Goal: Ask a question: Seek information or help from site administrators or community

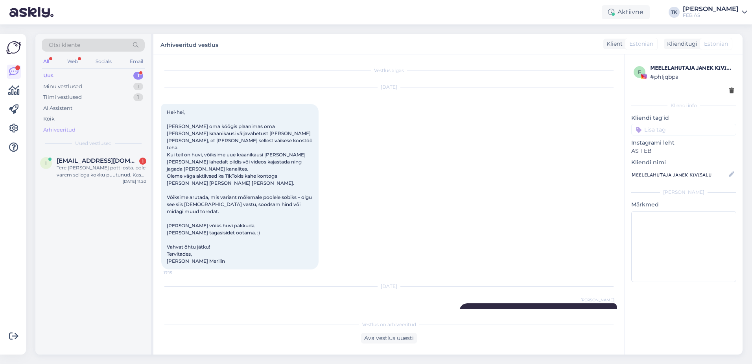
scroll to position [69, 0]
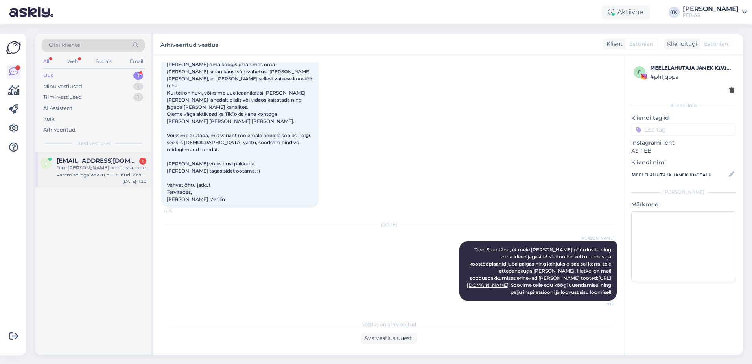
click at [98, 175] on div "Tere [PERSON_NAME] potti osta. pole varem sellega kokku puutunud. Kas pean võtm…" at bounding box center [102, 171] width 90 height 14
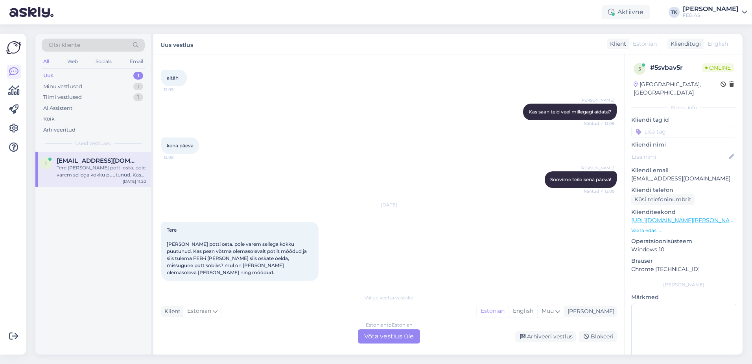
click at [394, 332] on div "Estonian to Estonian Võta vestlus üle" at bounding box center [389, 336] width 62 height 14
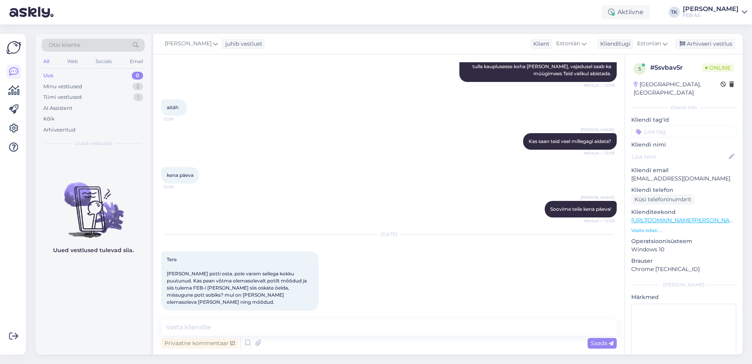
click at [227, 318] on div "Vestlus algas [DATE] tere 12:05 [PERSON_NAME] Tere! Kuidas saan abiks olla? Näh…" at bounding box center [388, 204] width 471 height 300
click at [221, 323] on textarea at bounding box center [389, 327] width 456 height 17
type textarea "Tere!"
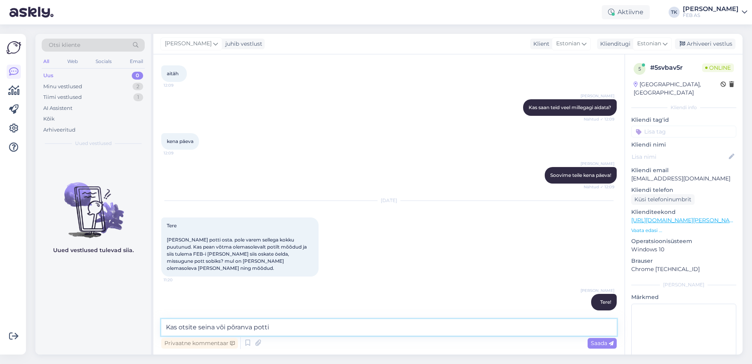
type textarea "Kas otsite seina või põranva potti?"
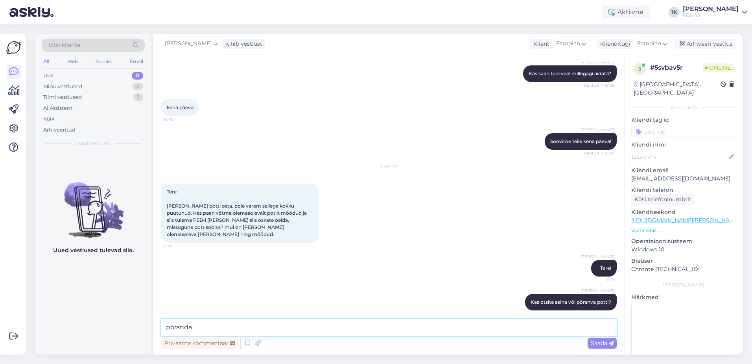
type textarea "põranda*"
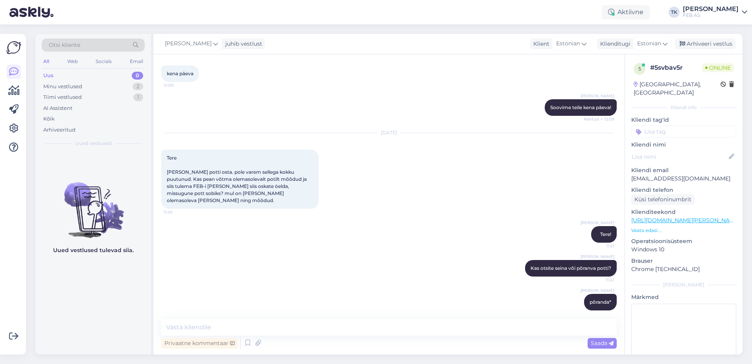
click at [321, 258] on div "Triinu [PERSON_NAME] Kas otsite seina või põranva potti? 11:22" at bounding box center [389, 268] width 456 height 34
click at [401, 290] on div "[PERSON_NAME] põranda* 11:22" at bounding box center [389, 302] width 456 height 34
click at [118, 84] on div "Minu vestlused 2" at bounding box center [93, 86] width 103 height 11
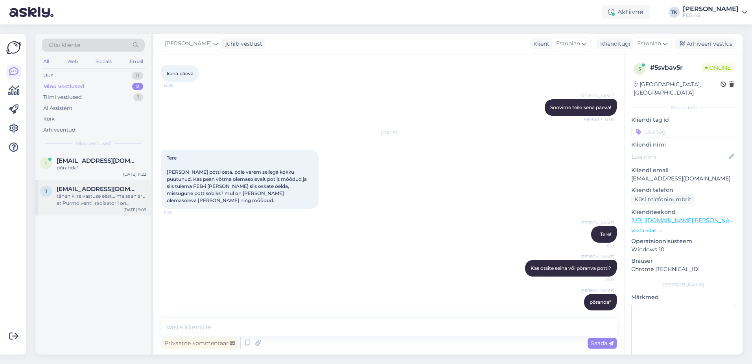
click at [107, 194] on div "tänan kiire vastuse eest... ma saan aru et Purmo ventil radiaatoril on külgühen…" at bounding box center [102, 199] width 90 height 14
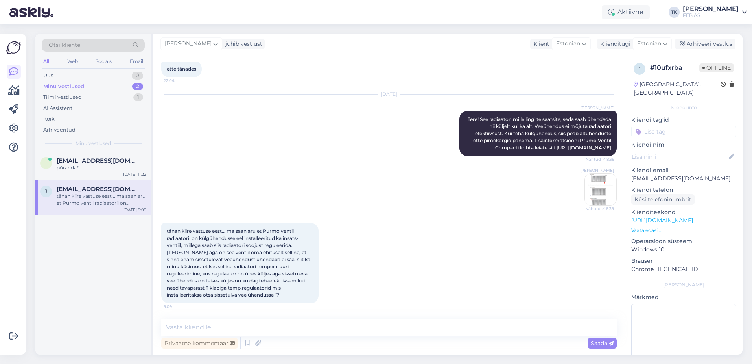
scroll to position [238, 0]
click at [240, 325] on textarea at bounding box center [389, 327] width 456 height 17
click at [254, 324] on textarea "Tehase poolt poel tehtud effektiivsuse teste" at bounding box center [389, 327] width 456 height 17
click at [350, 325] on textarea "[PERSON_NAME] poolt poel tehtud efektiivsuse teste" at bounding box center [389, 327] width 456 height 17
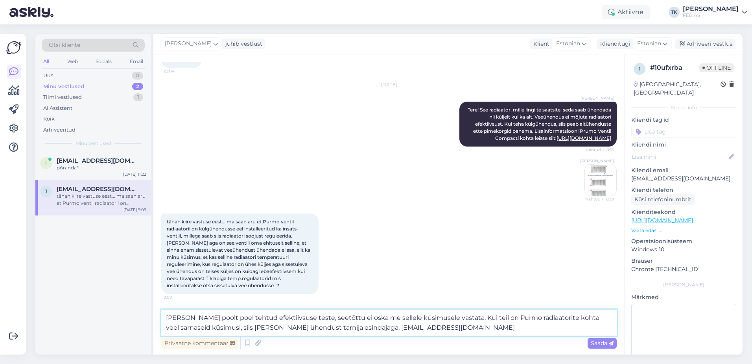
click at [336, 325] on textarea "[PERSON_NAME] poolt poel tehtud efektiivsuse teste, seetõttu ei oska me sellele…" at bounding box center [389, 322] width 456 height 26
click at [418, 223] on div "tänan kiire vastuse eest... ma saan aru et Purmo ventil radiaatoril on külgühen…" at bounding box center [389, 254] width 456 height 98
click at [221, 316] on textarea "[PERSON_NAME] poolt poel tehtud efektiivsuse teste, seetõttu ei oska me sellele…" at bounding box center [389, 322] width 456 height 26
drag, startPoint x: 227, startPoint y: 327, endPoint x: 225, endPoint y: 341, distance: 15.0
click at [226, 327] on textarea "[PERSON_NAME] poolt pole tehtud efektiivsuse teste, seetõttu ei oska me sellele…" at bounding box center [389, 322] width 456 height 26
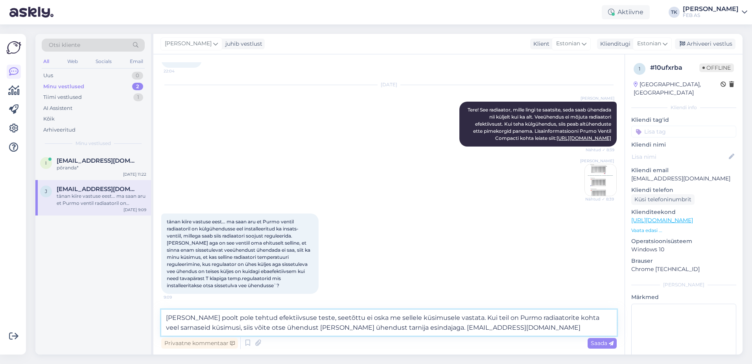
click at [302, 328] on textarea "[PERSON_NAME] poolt pole tehtud efektiivsuse teste, seetõttu ei oska me sellele…" at bounding box center [389, 322] width 456 height 26
type textarea "[PERSON_NAME] poolt pole tehtud efektiivsuse teste, seetõttu ei oska me sellele…"
click at [597, 344] on span "Saada" at bounding box center [602, 342] width 23 height 7
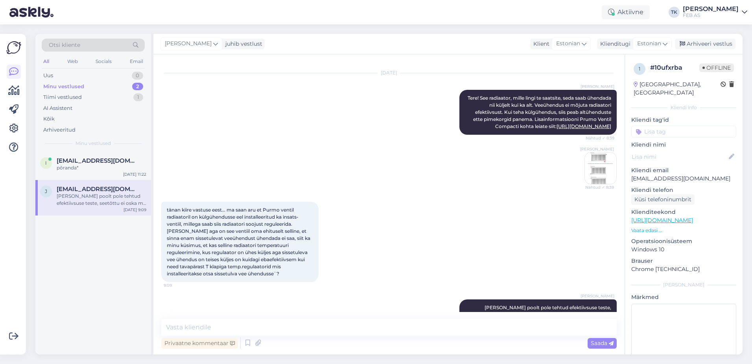
scroll to position [293, 0]
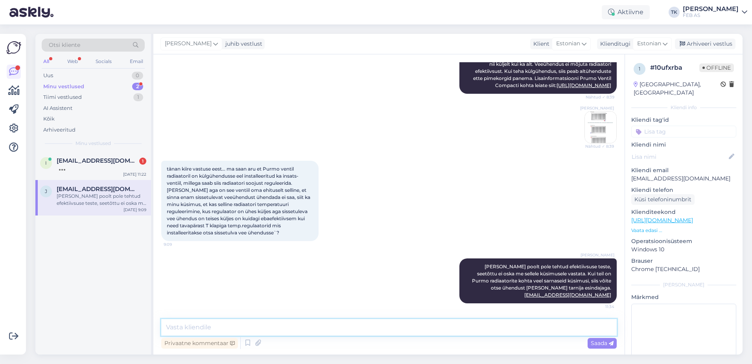
click at [229, 326] on textarea at bounding box center [389, 327] width 456 height 17
click at [90, 166] on div at bounding box center [102, 167] width 90 height 7
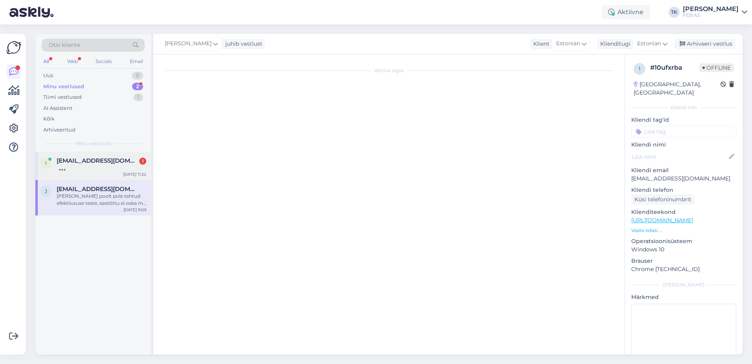
scroll to position [466, 0]
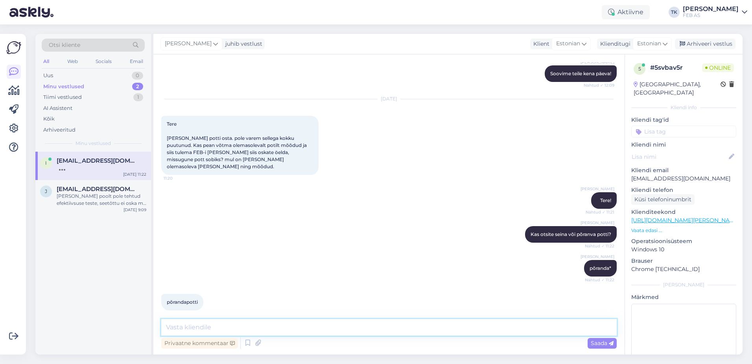
click at [257, 325] on textarea at bounding box center [389, 327] width 456 height 17
type textarea "ja kas alla- või tahavooluga?"
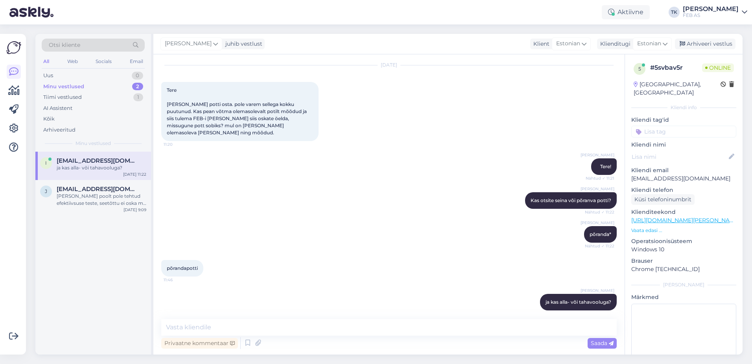
click at [340, 237] on div "Triinu [PERSON_NAME] põranda* Nähtud ✓ 11:22" at bounding box center [389, 234] width 456 height 34
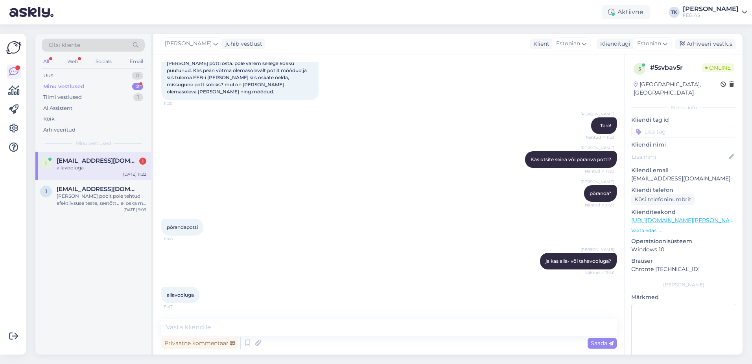
scroll to position [533, 0]
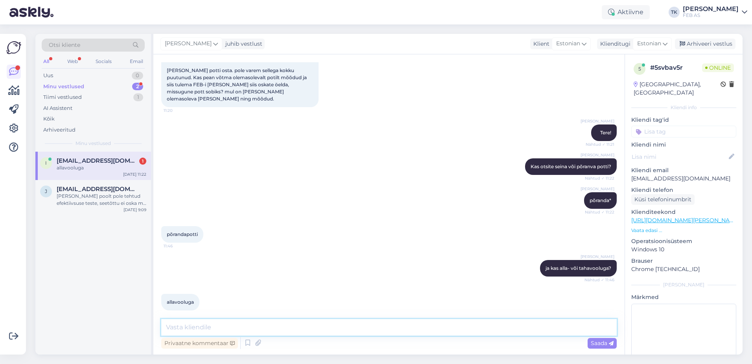
click at [250, 324] on textarea at bounding box center [389, 327] width 456 height 17
click at [285, 262] on div "Triinu [PERSON_NAME] kas alla- või tahavooluga? Nähtud ✓ 11:46" at bounding box center [389, 268] width 456 height 34
click at [94, 199] on div "[PERSON_NAME] poolt pole tehtud efektiivsuse teste, seetõttu ei oska me sellele…" at bounding box center [102, 199] width 90 height 14
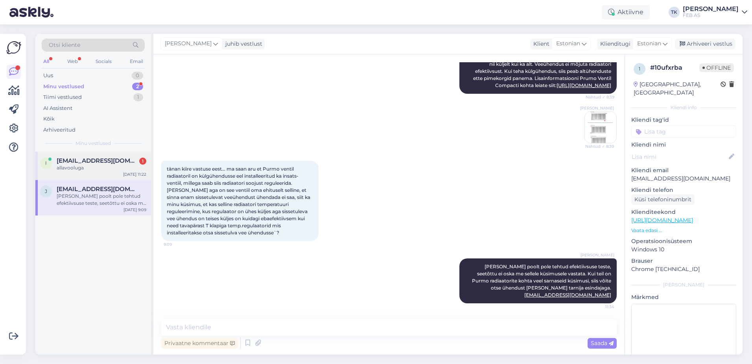
click at [90, 160] on span "[EMAIL_ADDRESS][DOMAIN_NAME]" at bounding box center [98, 160] width 82 height 7
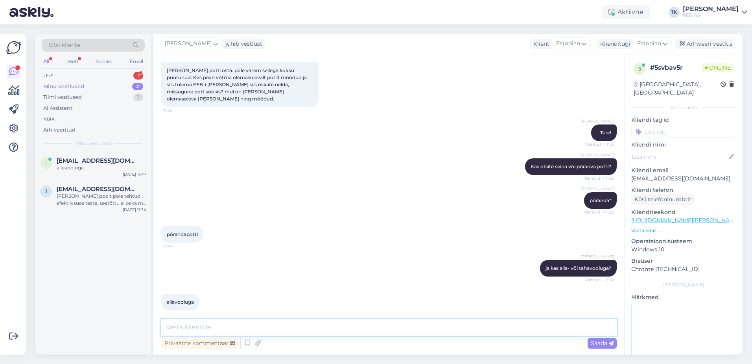
click at [289, 329] on textarea at bounding box center [389, 327] width 456 height 17
paste textarea "[URL][DOMAIN_NAME][PERSON_NAME]"
type textarea "[URL][DOMAIN_NAME][PERSON_NAME]"
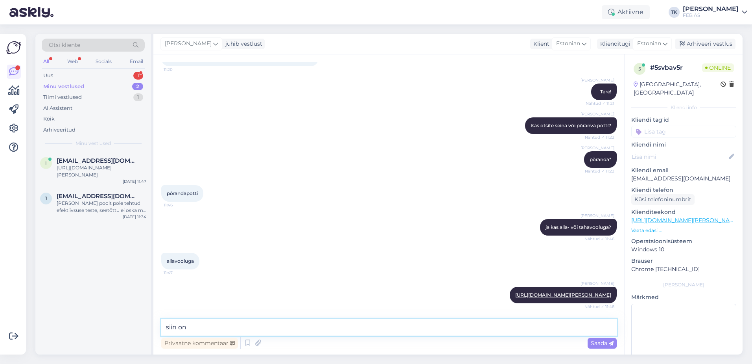
scroll to position [629, 0]
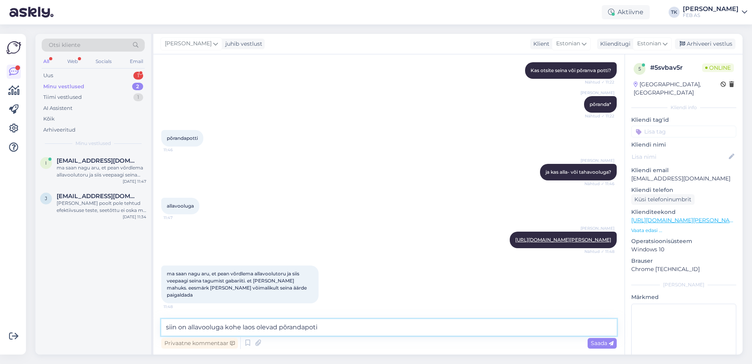
type textarea "siin on allavooluga kohe laos olevad põrandapotid"
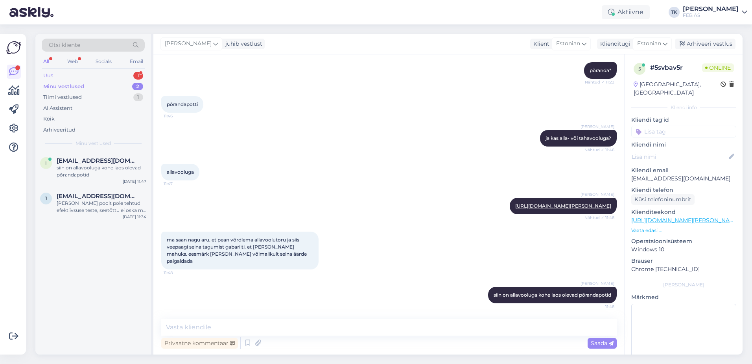
click at [80, 75] on div "Uus 1" at bounding box center [93, 75] width 103 height 11
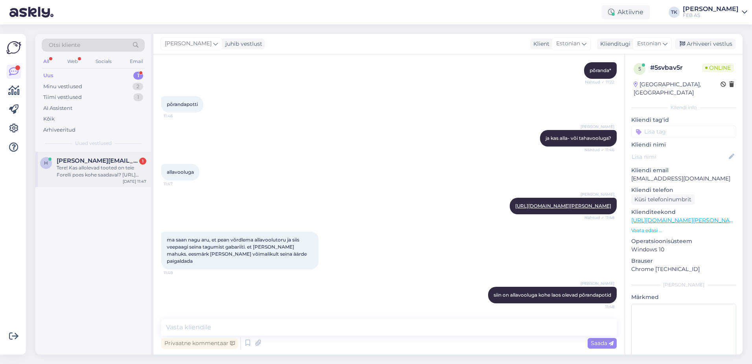
click at [78, 172] on div "Tere! Kas allolevad tooted on teie Forelli poes kohe saadaval? [URL][DOMAIN_NAM…" at bounding box center [102, 171] width 90 height 14
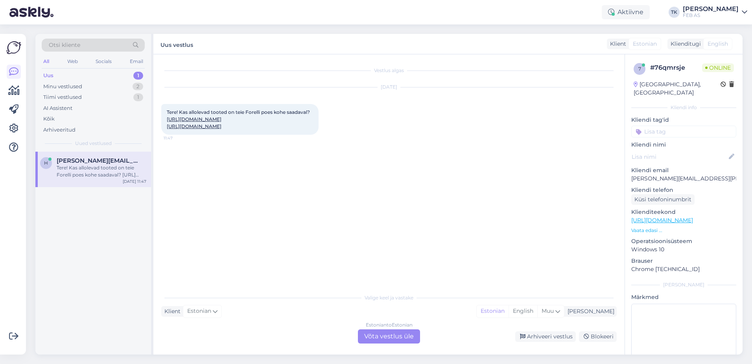
click at [381, 336] on div "Estonian to Estonian Võta vestlus üle" at bounding box center [389, 336] width 62 height 14
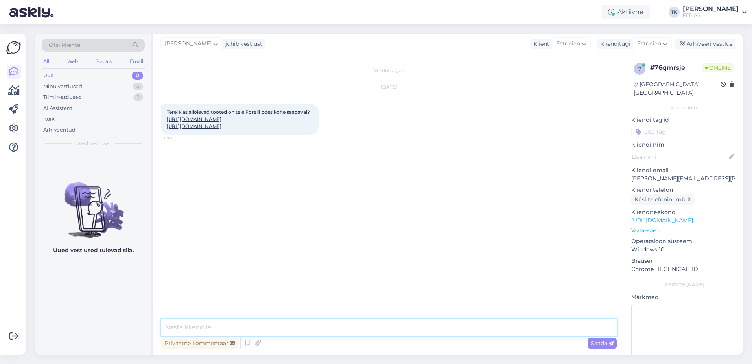
click at [297, 330] on textarea at bounding box center [389, 327] width 456 height 17
type textarea "Tere!"
click at [221, 122] on link "[URL][DOMAIN_NAME]" at bounding box center [194, 119] width 55 height 6
click at [210, 135] on div "Tere! Kas allolevad tooted on teie Forelli poes kohe saadaval? [URL][DOMAIN_NAM…" at bounding box center [239, 119] width 157 height 31
click at [207, 129] on link "[URL][DOMAIN_NAME]" at bounding box center [194, 126] width 55 height 6
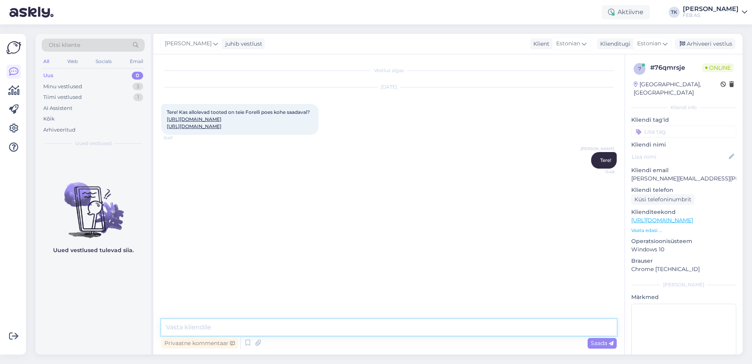
click at [188, 325] on textarea at bounding box center [389, 327] width 456 height 17
type textarea "Jah, mõlemad tooted on Forelli kaupluses olemas."
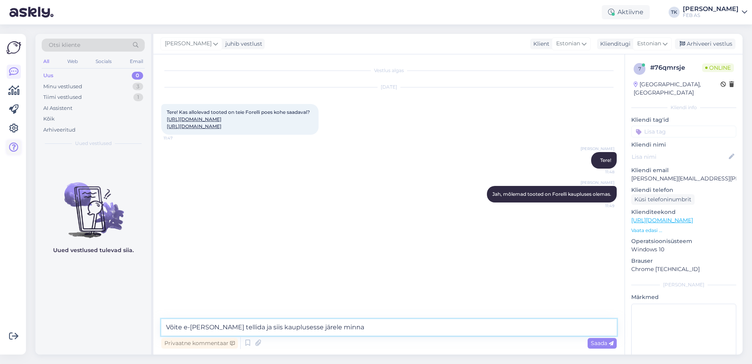
type textarea "Võite e-[PERSON_NAME] tellida ja siis kauplusesse järele minna"
click at [404, 324] on textarea "Võite e-[PERSON_NAME] tellida ja siis kauplusesse järele minna" at bounding box center [389, 327] width 456 height 17
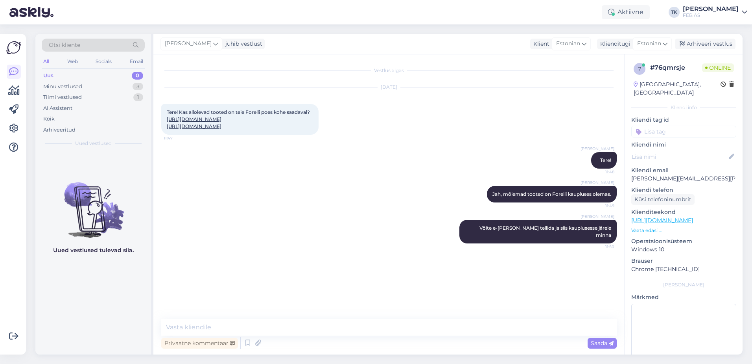
click at [370, 290] on div "Vestlus algas [DATE] Tere! Kas allolevad tooted on teie Forelli poes kohe saada…" at bounding box center [392, 186] width 463 height 249
click at [100, 87] on div "Minu vestlused 3" at bounding box center [93, 86] width 103 height 11
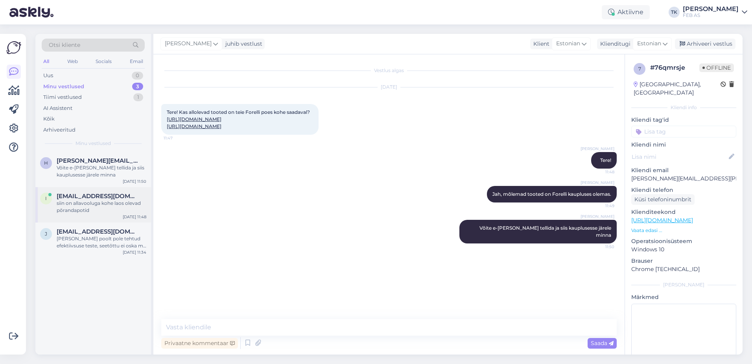
click at [82, 212] on div "siin on allavooluga kohe laos olevad põrandapotid" at bounding box center [102, 206] width 90 height 14
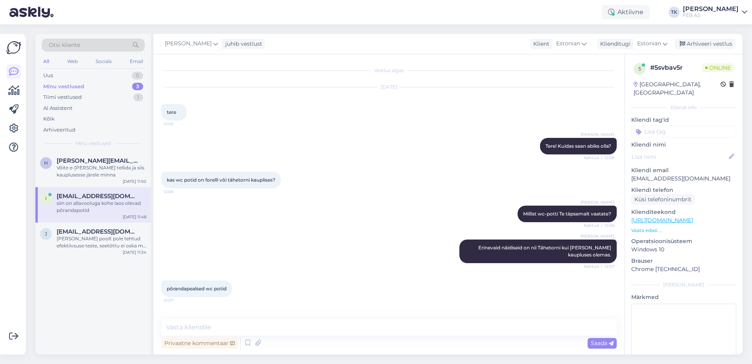
scroll to position [663, 0]
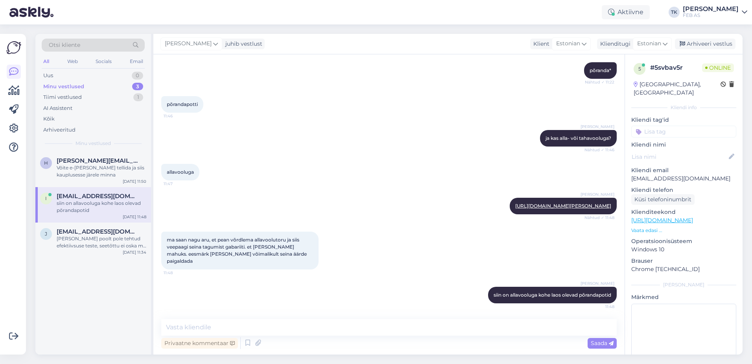
click at [309, 164] on div "allavooluga 11:47" at bounding box center [389, 172] width 456 height 34
click at [199, 327] on textarea at bounding box center [389, 327] width 456 height 17
type textarea "jah, täpselt nii"
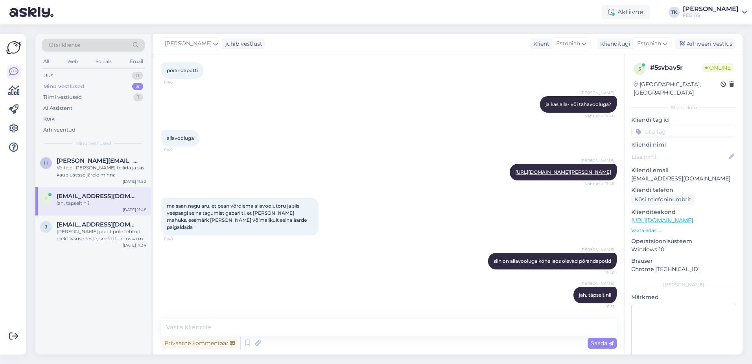
click at [226, 260] on div "Triinu [PERSON_NAME] siin on allavooluga kohe laos olevad põrandapotid 11:48" at bounding box center [389, 261] width 456 height 34
click at [237, 323] on textarea at bounding box center [389, 327] width 456 height 17
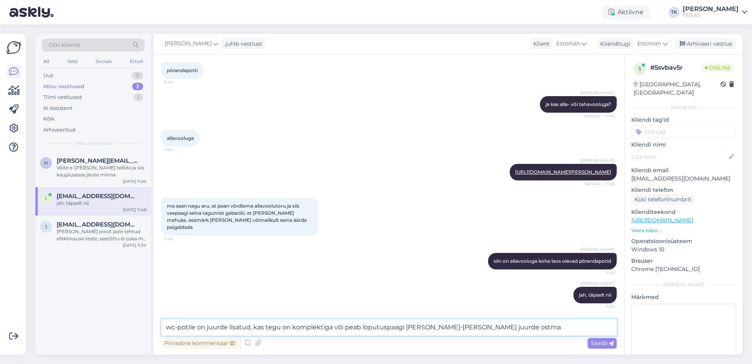
type textarea "wc-potile on juurde lisatud, kas tegu on komplektiga või peab loputuspaagi [PER…"
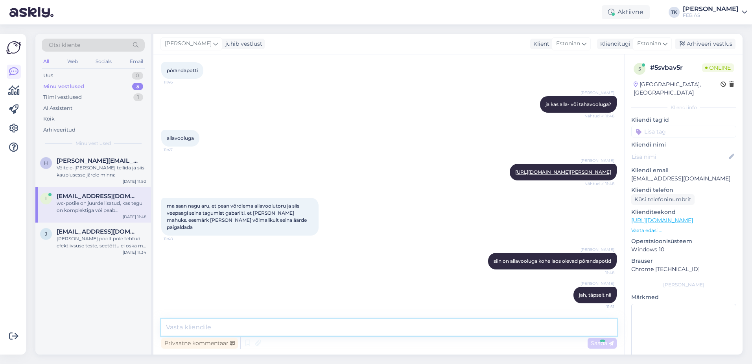
scroll to position [738, 0]
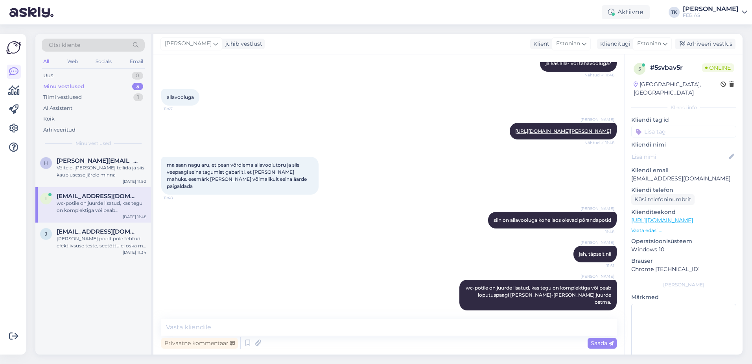
click at [220, 252] on div "Triinu [PERSON_NAME] jah, täpselt nii 11:51" at bounding box center [389, 254] width 456 height 34
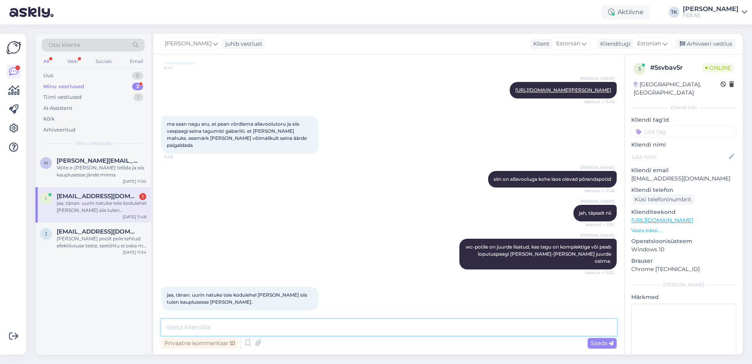
click at [211, 326] on textarea at bounding box center [389, 327] width 456 height 17
click at [273, 325] on textarea "Selge. Meie Forelli kaupluses on ka suur müügisaal, kus saab kohepeal erinevate…" at bounding box center [389, 327] width 456 height 17
click at [486, 325] on textarea "Selge. Meie Forelli kaupluses on suur müügisaal, kus saab kohepeal erinevate to…" at bounding box center [389, 327] width 456 height 17
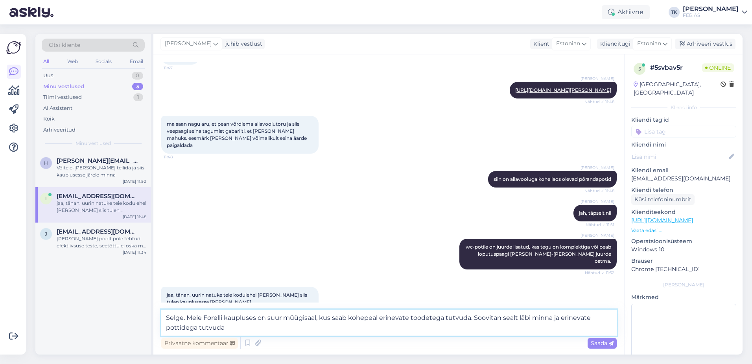
type textarea "Selge. Meie Forelli kaupluses on suur müügisaal, kus saab kohepeal erinevate to…"
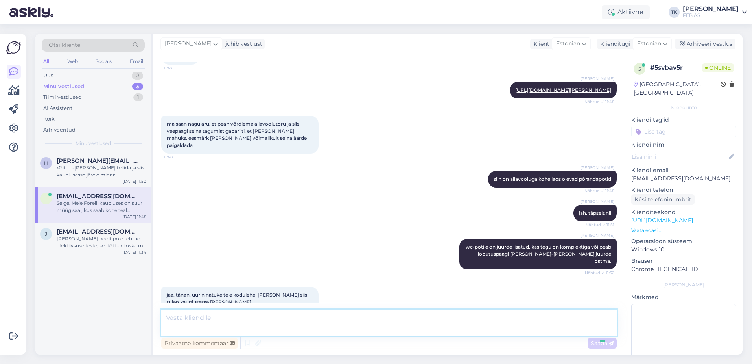
scroll to position [827, 0]
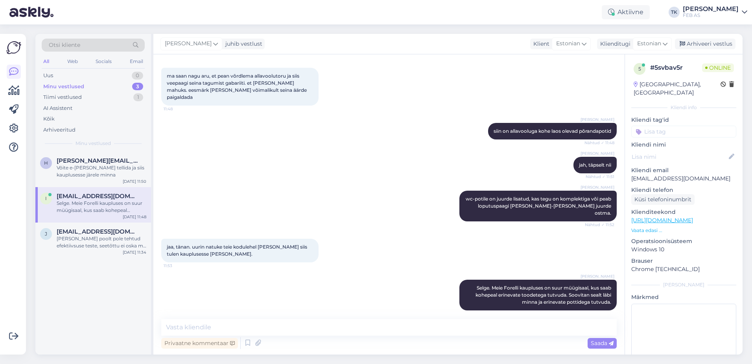
click at [378, 192] on div "Triinu [PERSON_NAME]-potile on juurde lisatud, kas tegu on komplektiga või peab…" at bounding box center [389, 206] width 456 height 48
click at [375, 332] on textarea at bounding box center [389, 327] width 456 height 17
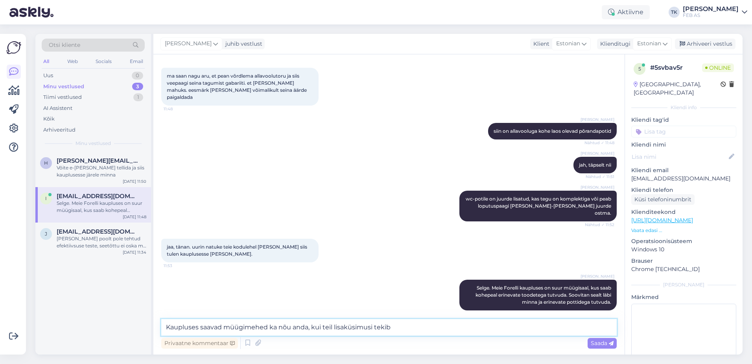
type textarea "Kaupluses saavad müügimehed ka nõu anda, kui teil lisaküsimusi tekib."
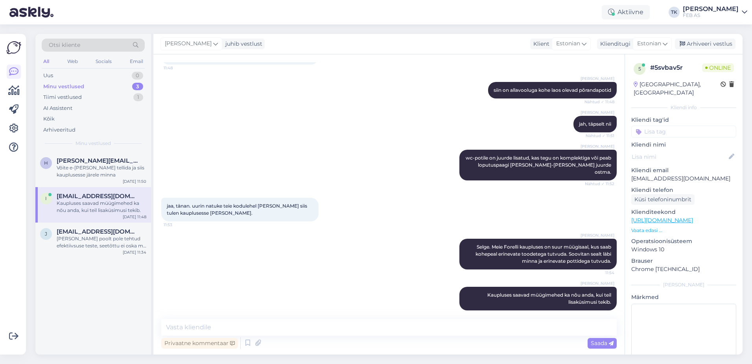
click at [414, 266] on div "Triinu [PERSON_NAME]. Meie Forelli kaupluses on suur müügisaal, kus saab kohepe…" at bounding box center [389, 254] width 456 height 48
click at [84, 169] on div "kas saab e-poest tellida [PERSON_NAME], et [PERSON_NAME] järgi minnes?" at bounding box center [102, 171] width 90 height 14
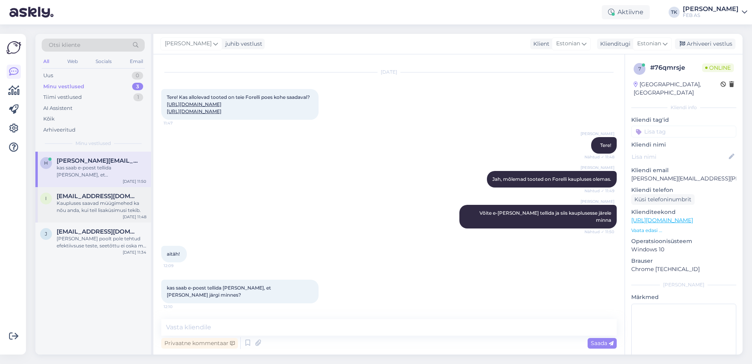
scroll to position [50, 0]
click at [203, 327] on textarea at bounding box center [389, 327] width 456 height 17
click at [206, 325] on textarea "E-poest tellifdes pea" at bounding box center [389, 327] width 456 height 17
click at [254, 329] on textarea "E-poest tellides pea" at bounding box center [389, 327] width 456 height 17
type textarea "E-poest tellides peab kohe ära tasuma."
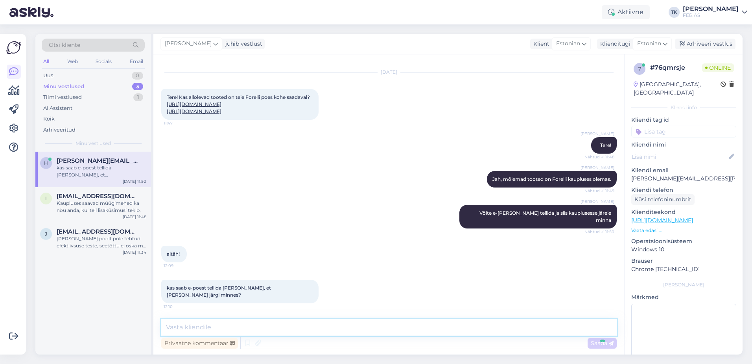
scroll to position [84, 0]
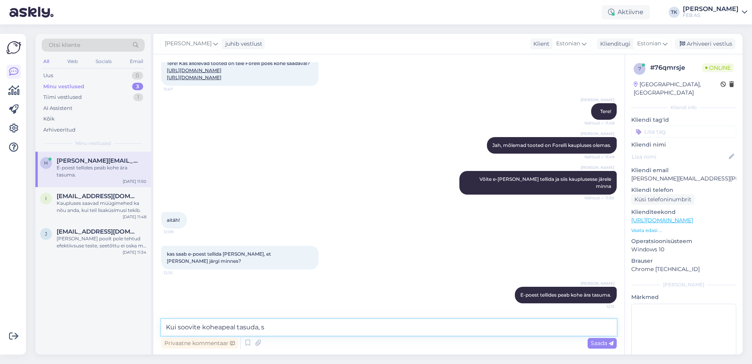
click at [217, 326] on textarea "Kui soovite koheapeal tasuda, s" at bounding box center [389, 327] width 456 height 17
click at [348, 323] on textarea "Kui soovite kohapeal tasuda, s" at bounding box center [389, 327] width 456 height 17
type textarea "Kui soovite kohapeal tasuda, siis peab kaupluses tellimuse vormistama."
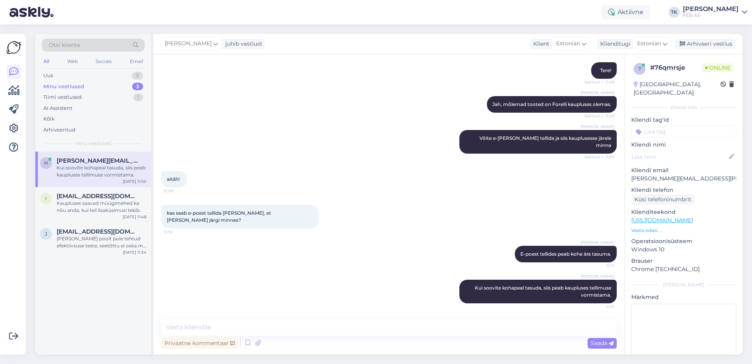
click at [348, 243] on div "[PERSON_NAME] E-[PERSON_NAME] [PERSON_NAME] peab kohe ära tasuma. 12:11" at bounding box center [389, 254] width 456 height 34
